Goal: Go to known website: Access a specific website the user already knows

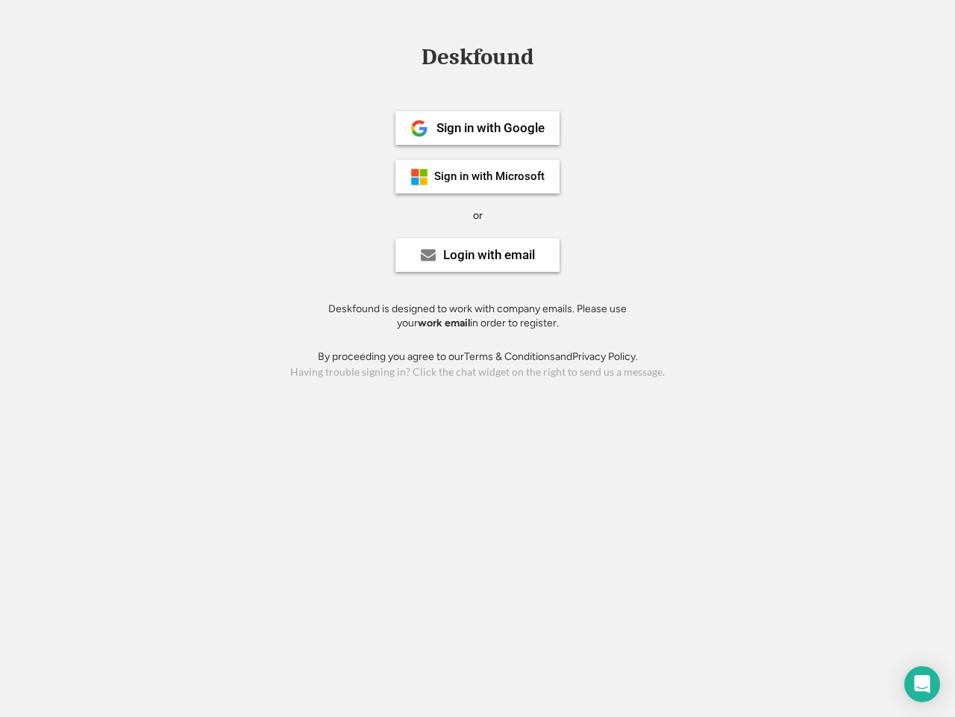
click at [478, 213] on div "or" at bounding box center [478, 215] width 10 height 15
click at [478, 60] on div "Deskfound" at bounding box center [477, 57] width 127 height 23
click at [408, 56] on div "Deskfound" at bounding box center [477, 60] width 955 height 28
click at [478, 60] on div "Deskfound" at bounding box center [477, 57] width 127 height 23
click at [478, 215] on div "or" at bounding box center [478, 215] width 10 height 15
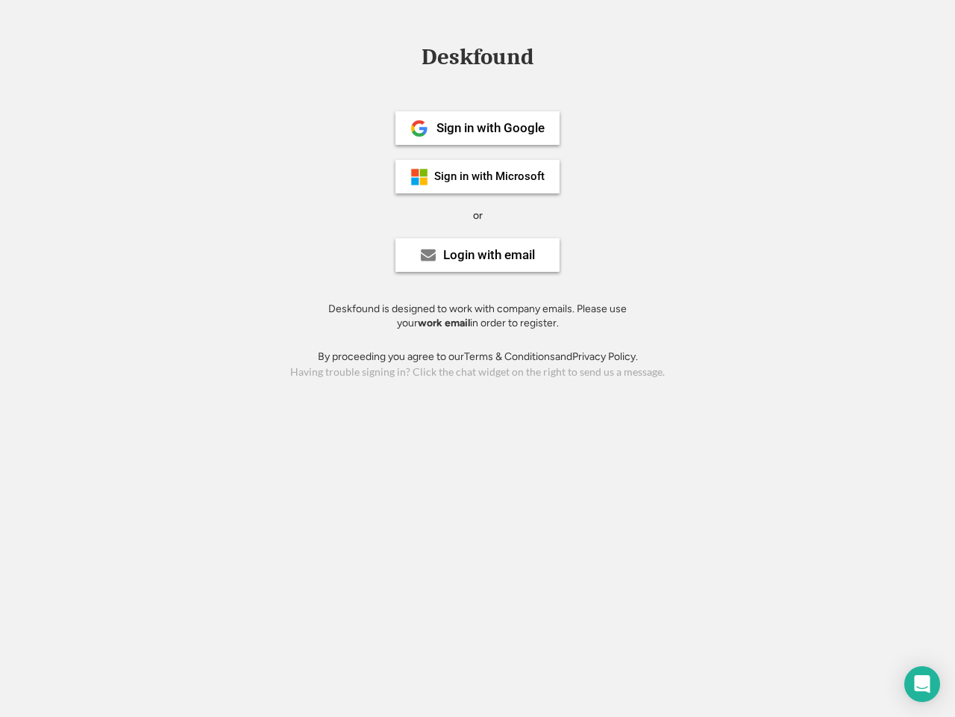
click at [478, 128] on div "Sign in with Google" at bounding box center [491, 128] width 108 height 13
click at [490, 128] on div "Sign in with Google" at bounding box center [491, 128] width 108 height 13
click at [419, 128] on img at bounding box center [420, 128] width 18 height 18
click at [478, 176] on div "Sign in with Microsoft" at bounding box center [489, 176] width 110 height 11
click at [490, 176] on div "Sign in with Microsoft" at bounding box center [489, 176] width 110 height 11
